Goal: Information Seeking & Learning: Learn about a topic

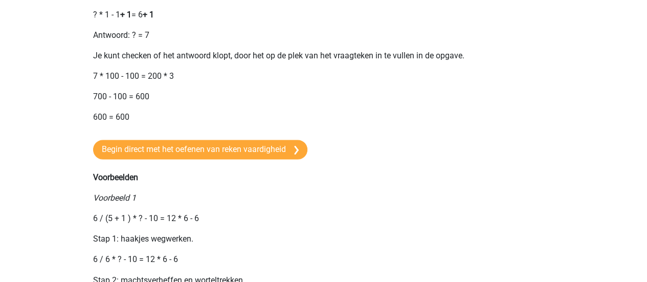
scroll to position [706, 0]
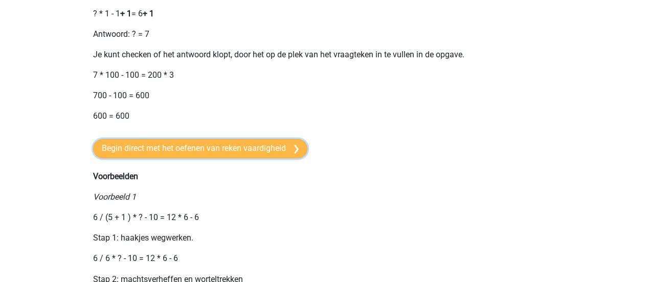
click at [214, 157] on link "Begin direct met het oefenen van reken vaardigheid" at bounding box center [200, 148] width 214 height 19
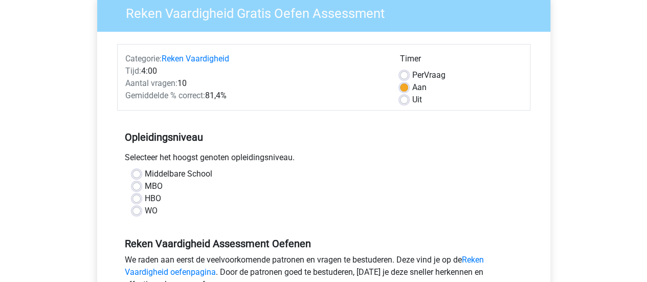
scroll to position [100, 0]
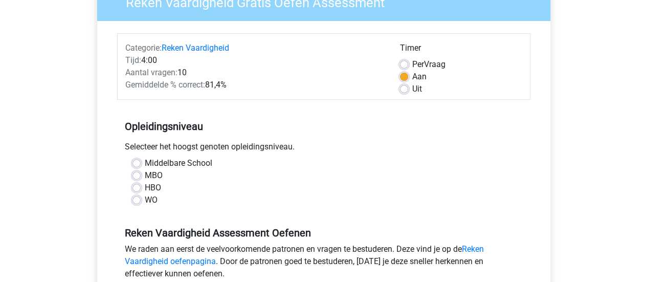
click at [175, 159] on label "Middelbare School" at bounding box center [179, 163] width 68 height 12
click at [141, 159] on input "Middelbare School" at bounding box center [136, 162] width 8 height 10
radio input "true"
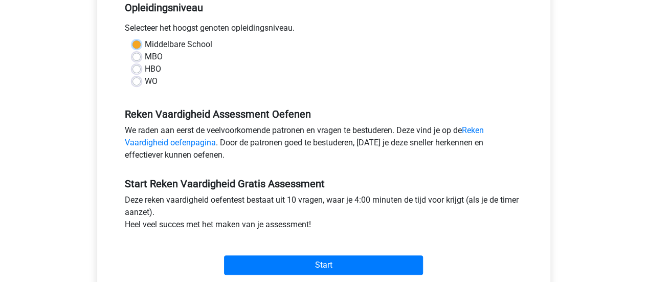
scroll to position [260, 0]
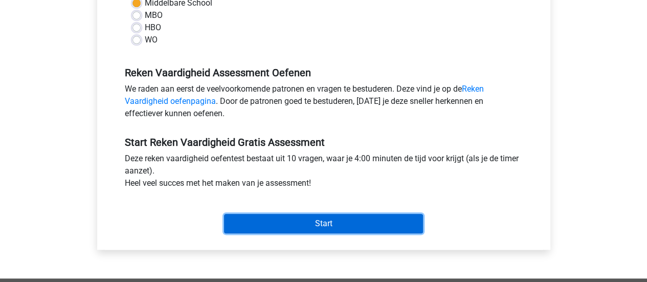
click at [337, 221] on input "Start" at bounding box center [323, 223] width 199 height 19
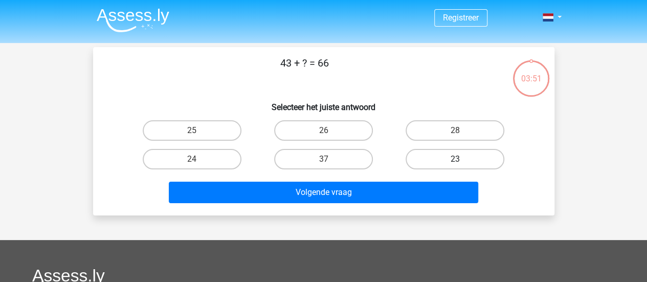
click at [448, 160] on label "23" at bounding box center [455, 159] width 99 height 20
click at [455, 160] on input "23" at bounding box center [458, 162] width 7 height 7
radio input "true"
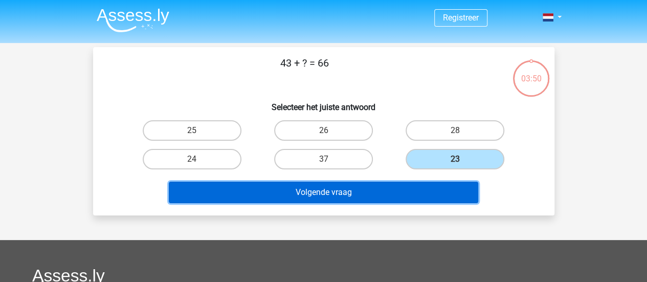
click at [398, 191] on button "Volgende vraag" at bounding box center [323, 192] width 309 height 21
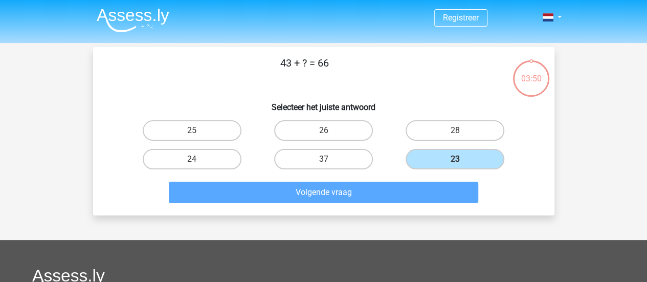
scroll to position [47, 0]
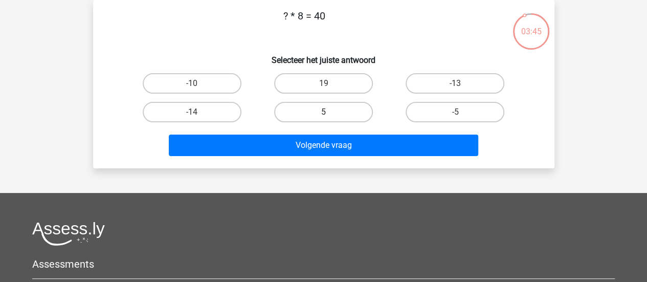
click at [313, 114] on label "5" at bounding box center [323, 112] width 99 height 20
click at [323, 114] on input "5" at bounding box center [326, 115] width 7 height 7
radio input "true"
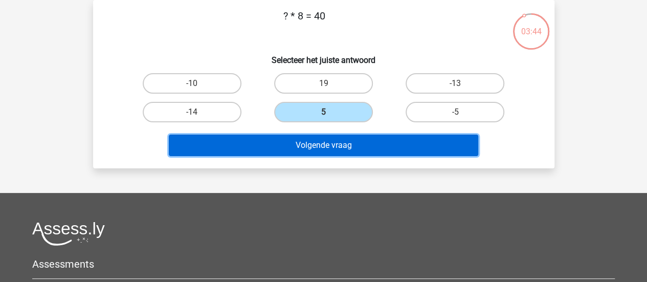
click at [323, 143] on button "Volgende vraag" at bounding box center [323, 145] width 309 height 21
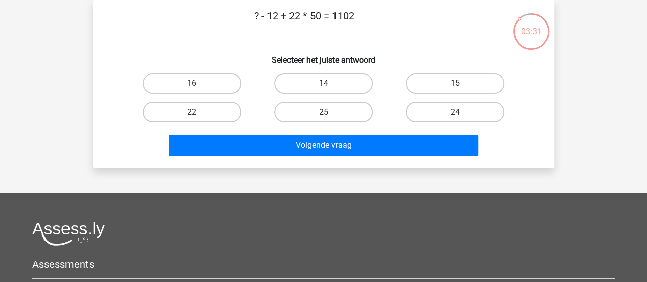
click at [310, 84] on label "14" at bounding box center [323, 83] width 99 height 20
click at [323, 84] on input "14" at bounding box center [326, 86] width 7 height 7
radio input "true"
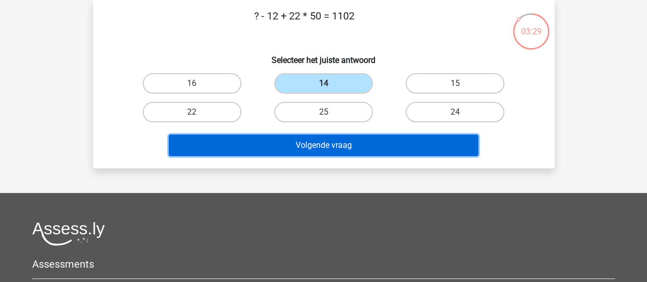
click at [339, 146] on button "Volgende vraag" at bounding box center [323, 145] width 309 height 21
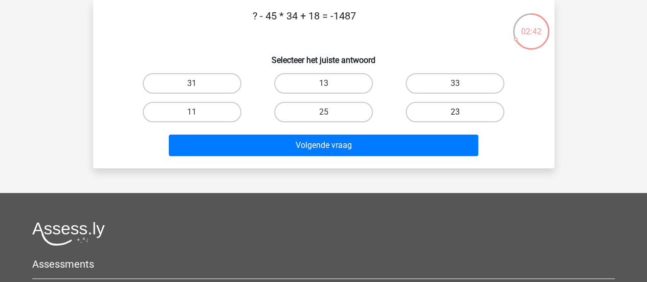
click at [432, 113] on label "23" at bounding box center [455, 112] width 99 height 20
click at [455, 113] on input "23" at bounding box center [458, 115] width 7 height 7
radio input "true"
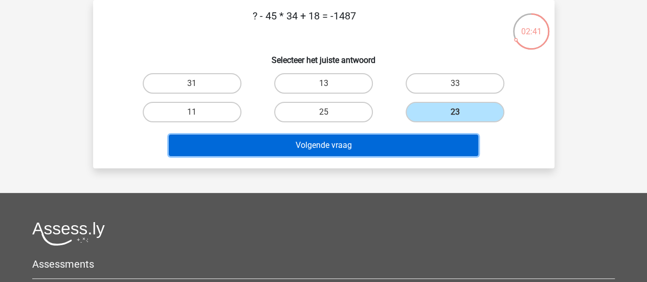
click at [389, 140] on button "Volgende vraag" at bounding box center [323, 145] width 309 height 21
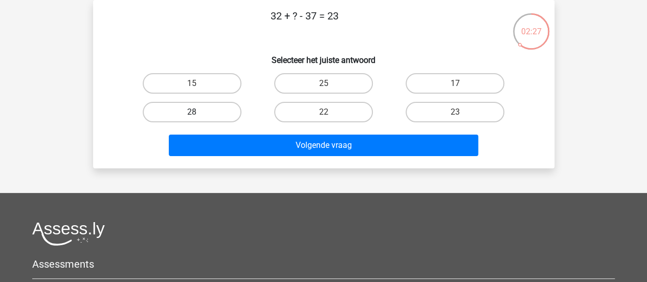
click at [231, 106] on label "28" at bounding box center [192, 112] width 99 height 20
click at [198, 112] on input "28" at bounding box center [195, 115] width 7 height 7
radio input "true"
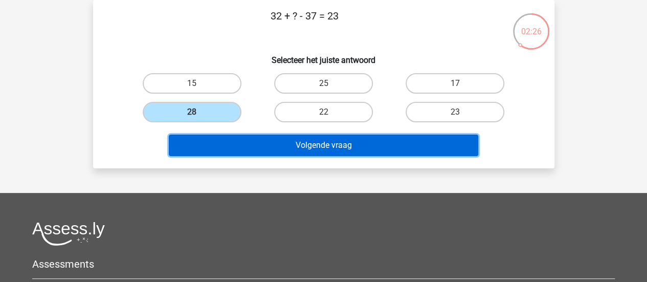
click at [334, 146] on button "Volgende vraag" at bounding box center [323, 145] width 309 height 21
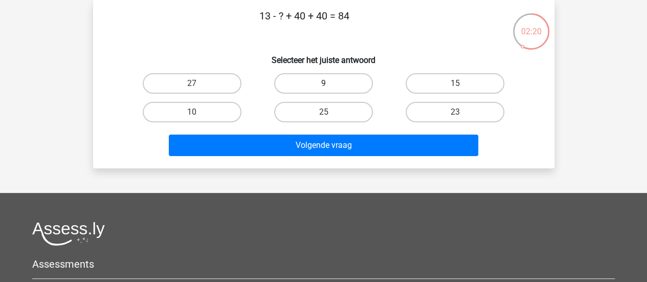
click at [324, 81] on label "9" at bounding box center [323, 83] width 99 height 20
click at [324, 83] on input "9" at bounding box center [326, 86] width 7 height 7
radio input "true"
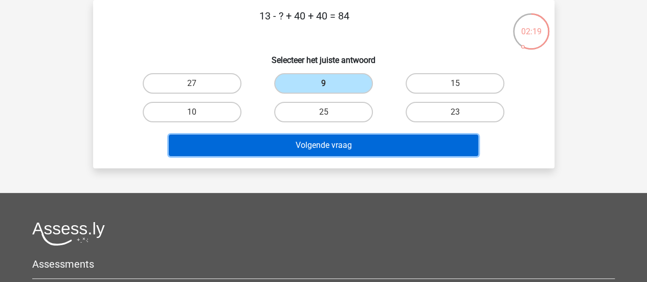
click at [335, 147] on button "Volgende vraag" at bounding box center [323, 145] width 309 height 21
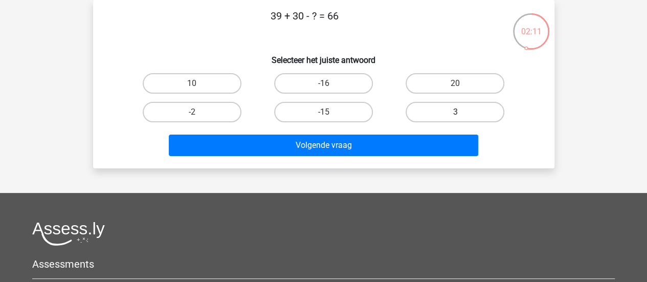
click at [455, 110] on label "3" at bounding box center [455, 112] width 99 height 20
click at [455, 112] on input "3" at bounding box center [458, 115] width 7 height 7
radio input "true"
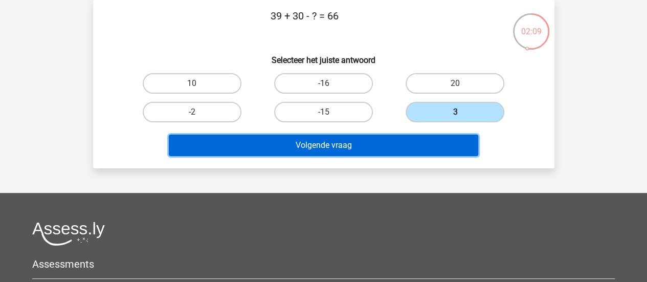
click at [335, 143] on button "Volgende vraag" at bounding box center [323, 145] width 309 height 21
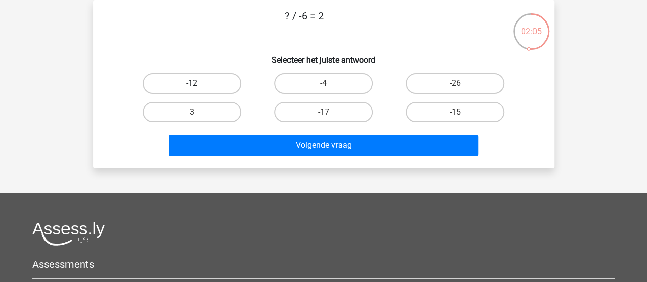
click at [217, 81] on label "-12" at bounding box center [192, 83] width 99 height 20
click at [198, 83] on input "-12" at bounding box center [195, 86] width 7 height 7
radio input "true"
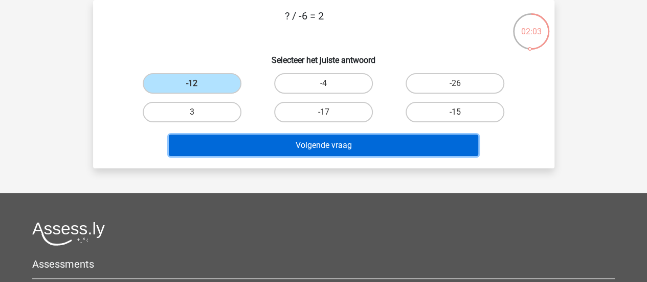
click at [329, 140] on button "Volgende vraag" at bounding box center [323, 145] width 309 height 21
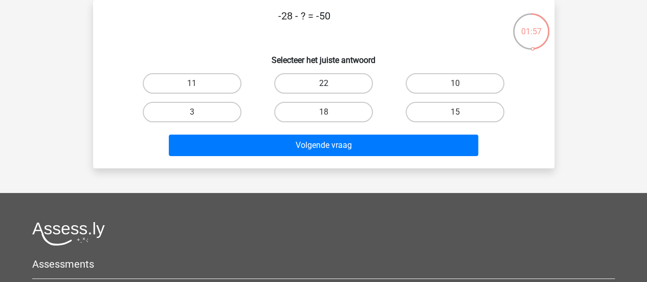
click at [327, 77] on label "22" at bounding box center [323, 83] width 99 height 20
click at [327, 83] on input "22" at bounding box center [326, 86] width 7 height 7
radio input "true"
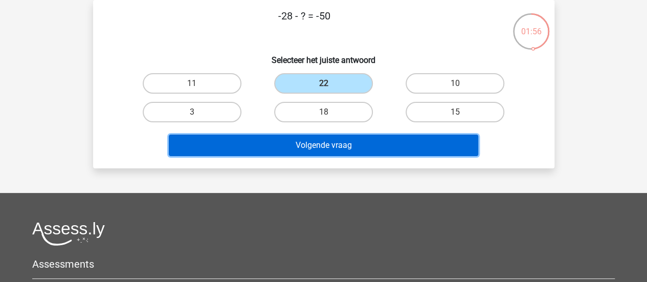
click at [343, 146] on button "Volgende vraag" at bounding box center [323, 145] width 309 height 21
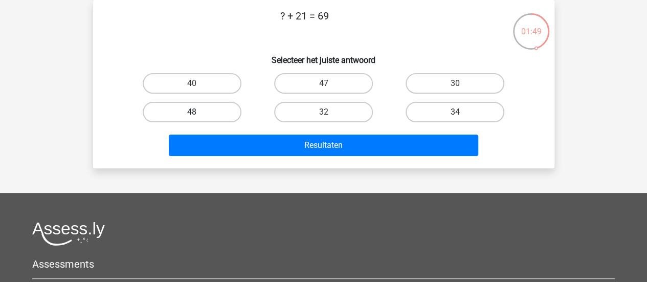
click at [219, 112] on label "48" at bounding box center [192, 112] width 99 height 20
click at [198, 112] on input "48" at bounding box center [195, 115] width 7 height 7
radio input "true"
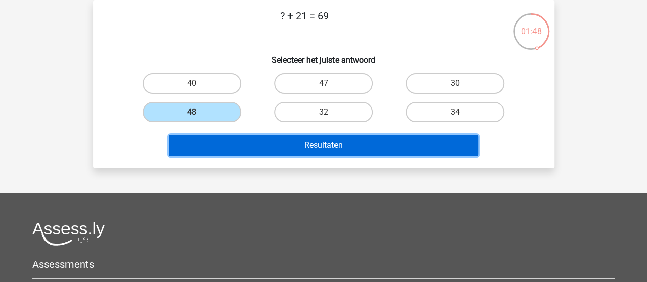
click at [340, 146] on button "Resultaten" at bounding box center [323, 145] width 309 height 21
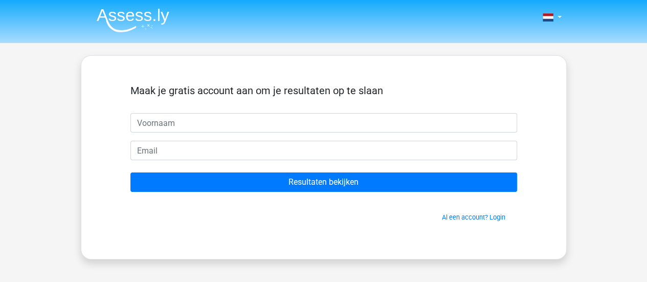
click at [308, 119] on input "text" at bounding box center [323, 122] width 387 height 19
type input "mar"
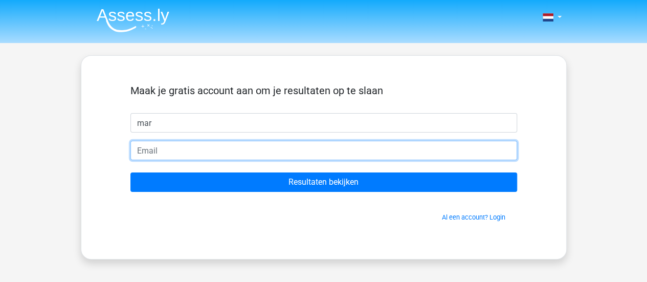
click at [301, 148] on input "email" at bounding box center [323, 150] width 387 height 19
type input "mtourne50@gmail.com"
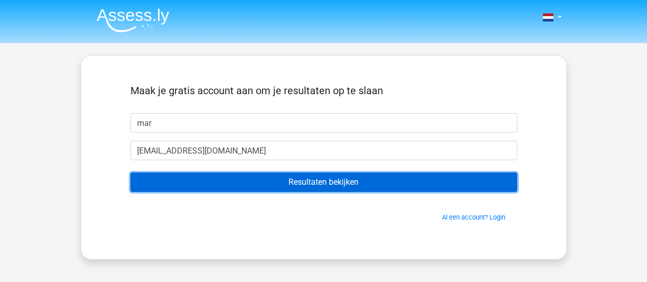
click at [307, 176] on input "Resultaten bekijken" at bounding box center [323, 181] width 387 height 19
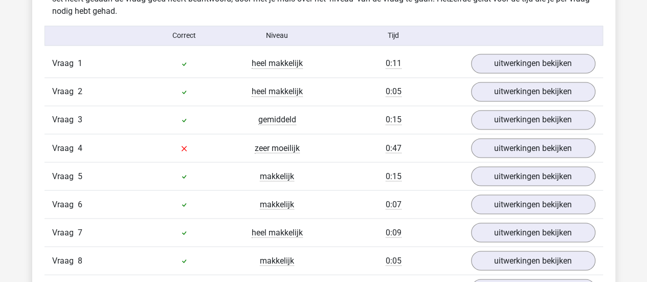
scroll to position [833, 0]
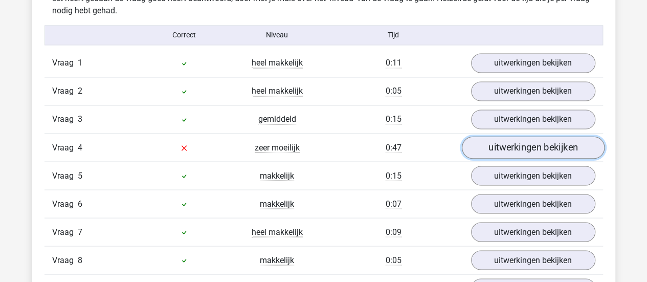
click at [512, 144] on link "uitwerkingen bekijken" at bounding box center [532, 147] width 143 height 23
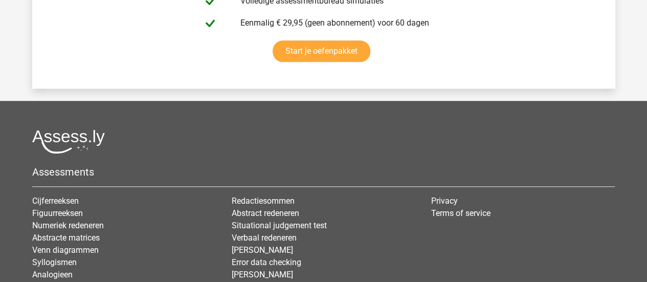
scroll to position [2405, 0]
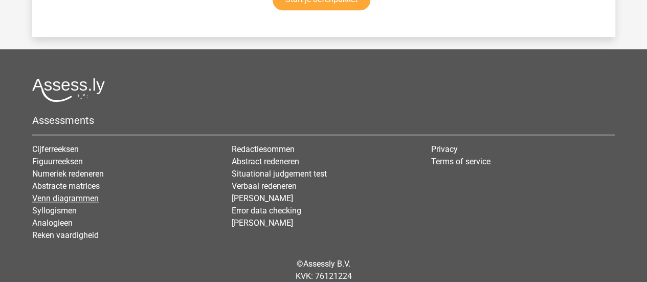
click at [64, 193] on link "Venn diagrammen" at bounding box center [65, 198] width 66 height 10
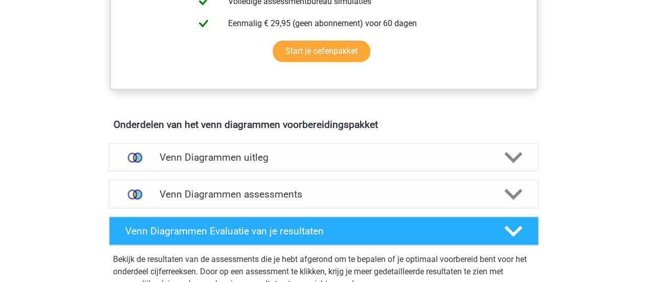
scroll to position [525, 0]
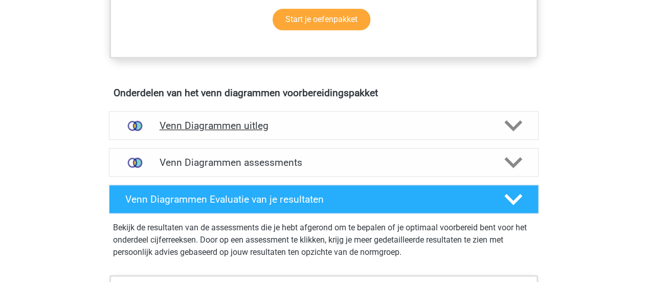
click at [512, 123] on icon at bounding box center [513, 126] width 18 height 18
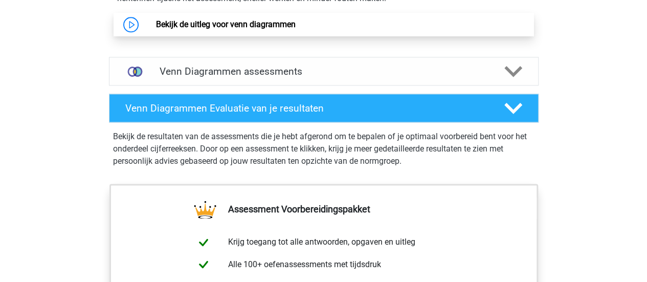
scroll to position [707, 0]
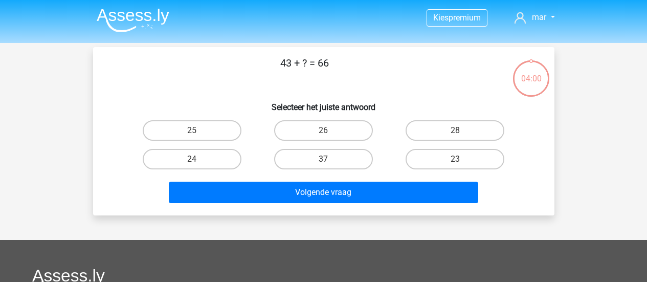
scroll to position [47, 0]
